Goal: Transaction & Acquisition: Subscribe to service/newsletter

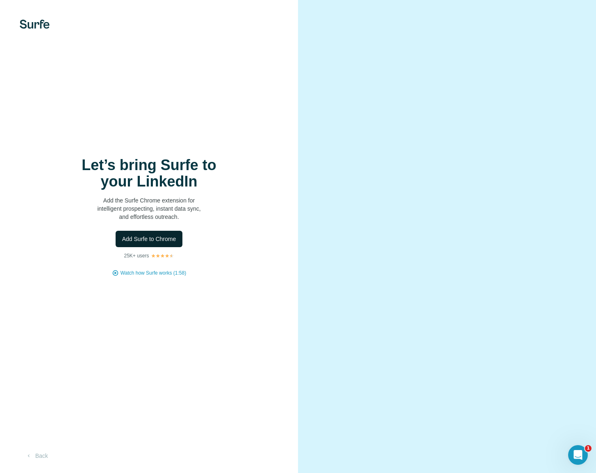
click at [172, 240] on span "Add Surfe to Chrome" at bounding box center [149, 239] width 54 height 8
click at [162, 239] on span "Add Surfe to Chrome" at bounding box center [149, 239] width 54 height 8
click at [151, 256] on img at bounding box center [162, 255] width 23 height 5
click at [154, 243] on button "Add Surfe to Chrome" at bounding box center [149, 239] width 67 height 16
click at [149, 243] on span "Add Surfe to Chrome" at bounding box center [149, 239] width 54 height 8
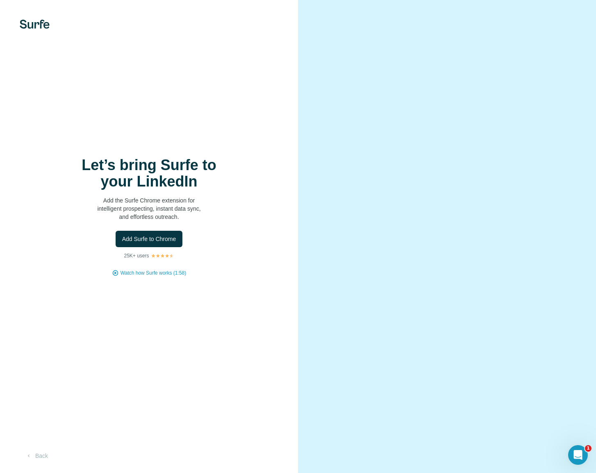
click at [133, 230] on div "Let’s bring Surfe to your LinkedIn Add the Surfe Chrome extension for intellige…" at bounding box center [148, 217] width 265 height 120
click at [134, 231] on button "Add Surfe to Chrome" at bounding box center [149, 239] width 67 height 16
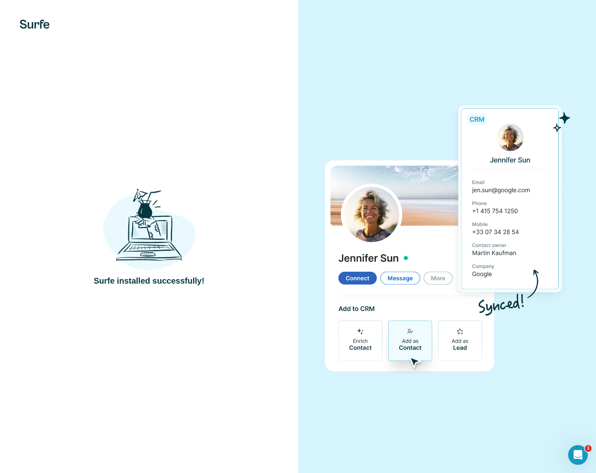
click at [306, 220] on div at bounding box center [447, 236] width 298 height 473
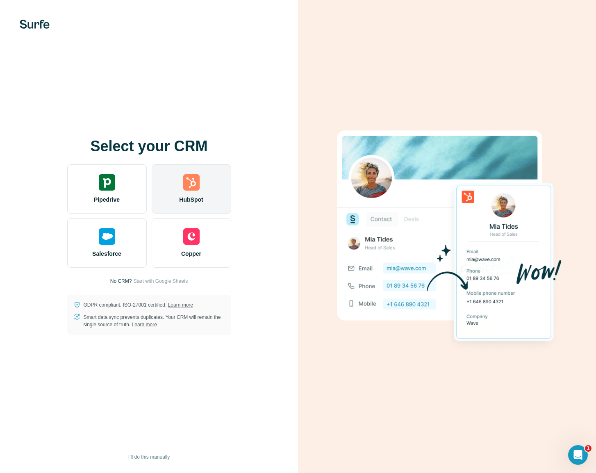
click at [205, 186] on div "HubSpot" at bounding box center [192, 188] width 80 height 49
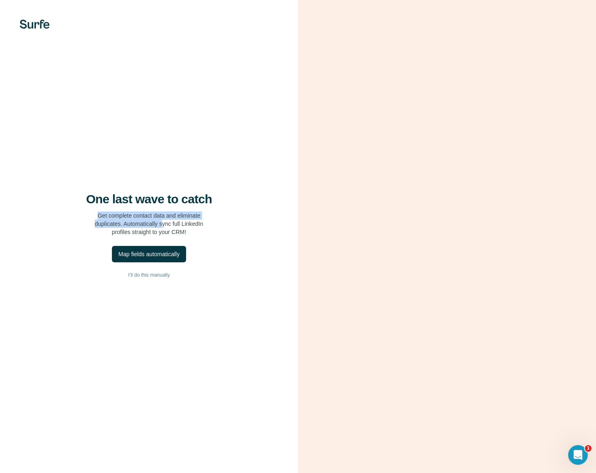
drag, startPoint x: 93, startPoint y: 217, endPoint x: 162, endPoint y: 224, distance: 69.3
click at [162, 224] on p "Get complete contact data and eliminate duplicates. Automatically sync full Lin…" at bounding box center [149, 224] width 109 height 25
click at [148, 225] on p "Get complete contact data and eliminate duplicates. Automatically sync full Lin…" at bounding box center [149, 224] width 109 height 25
click at [142, 251] on div "Map fields automatically" at bounding box center [149, 254] width 61 height 8
